Goal: Check status: Check status

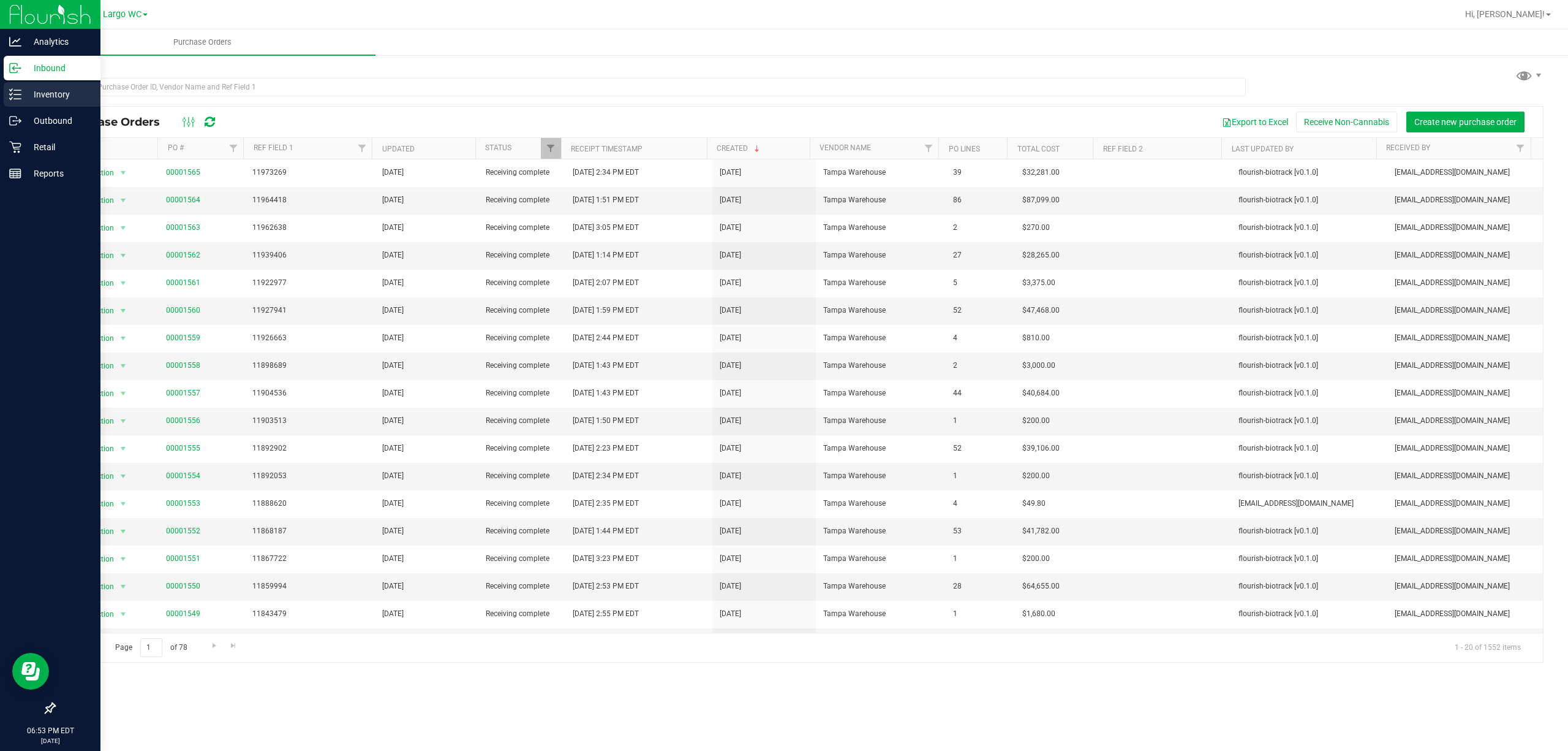
click at [16, 88] on icon at bounding box center [15, 94] width 13 height 13
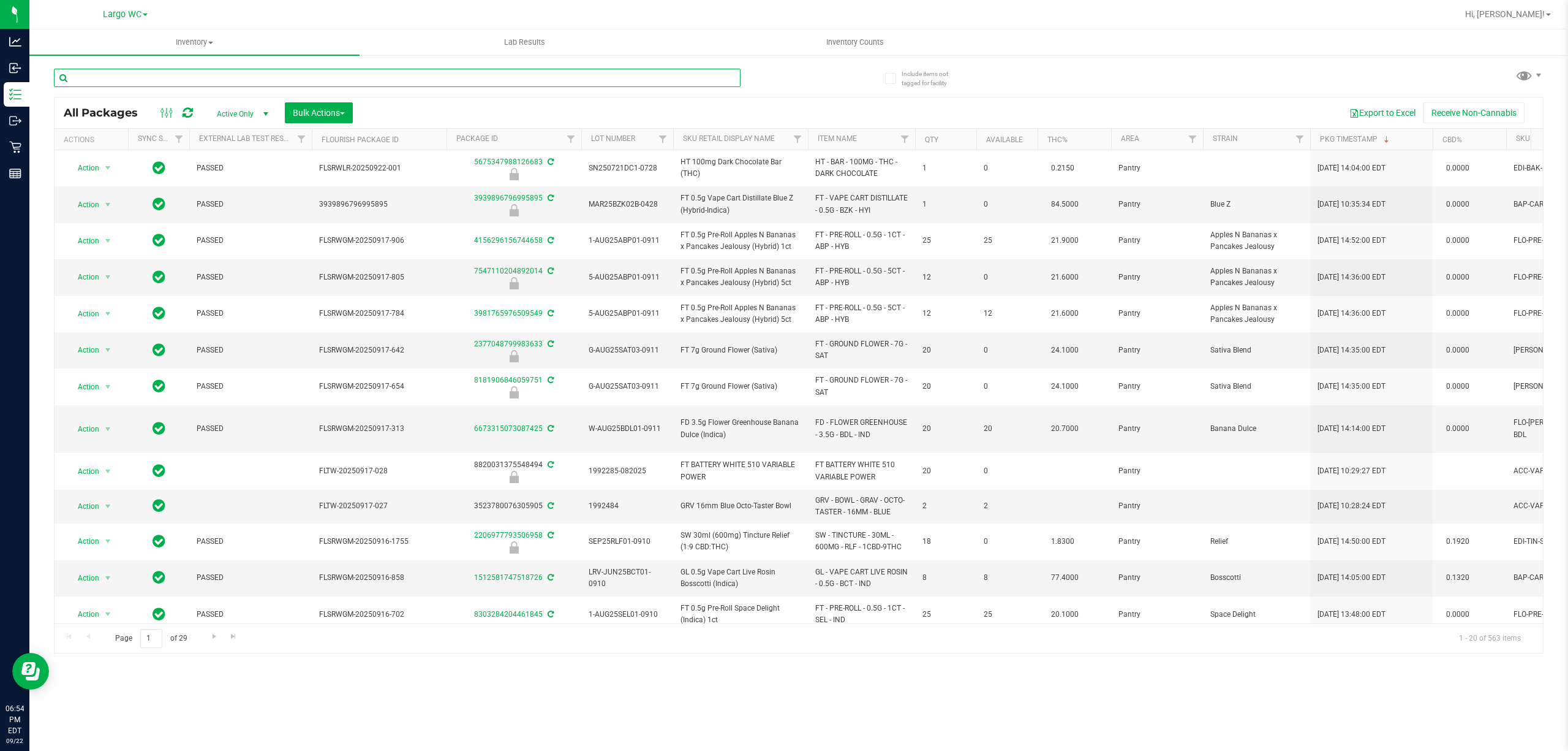
click at [142, 82] on input "text" at bounding box center [397, 78] width 687 height 18
paste input "SN250728DC1-0804"
type input "SN250728DC1-0804"
